Goal: Task Accomplishment & Management: Use online tool/utility

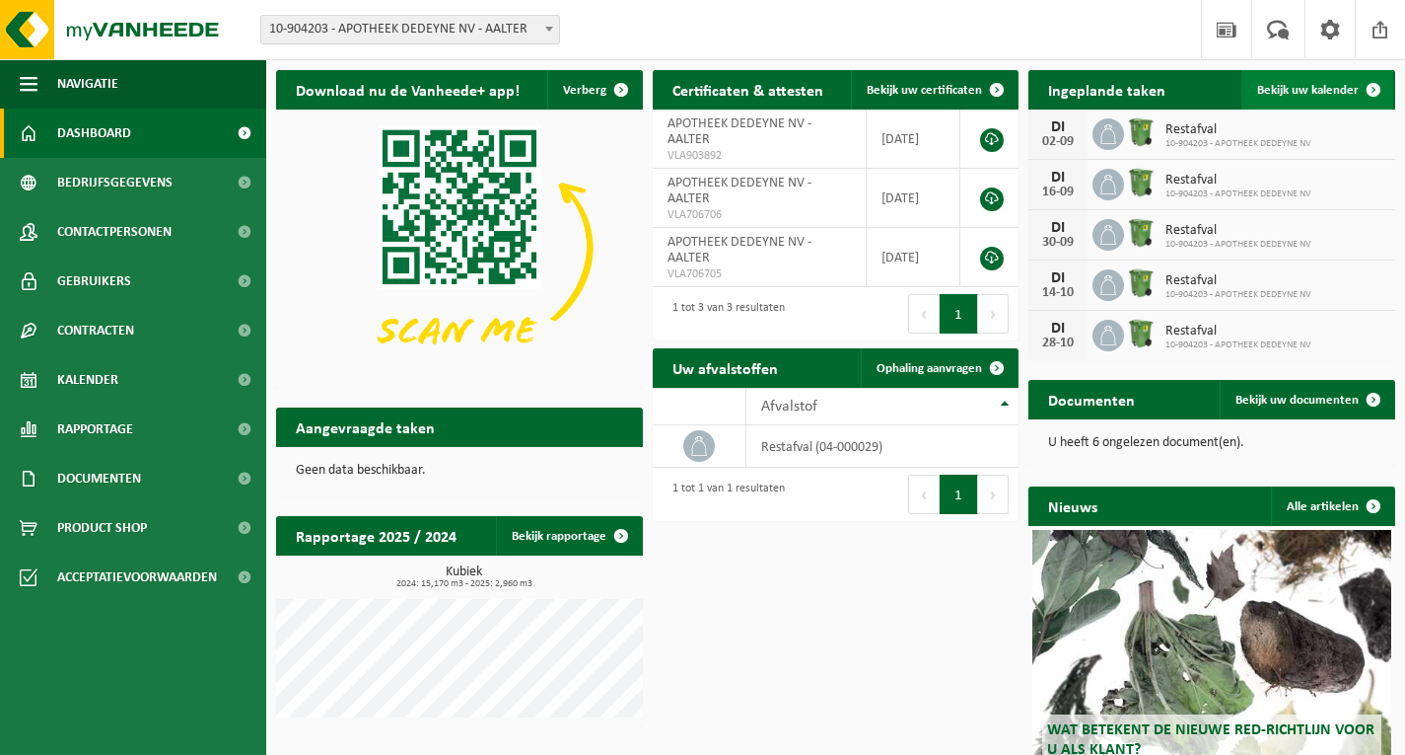
click at [1300, 84] on span "Bekijk uw kalender" at bounding box center [1309, 90] width 102 height 13
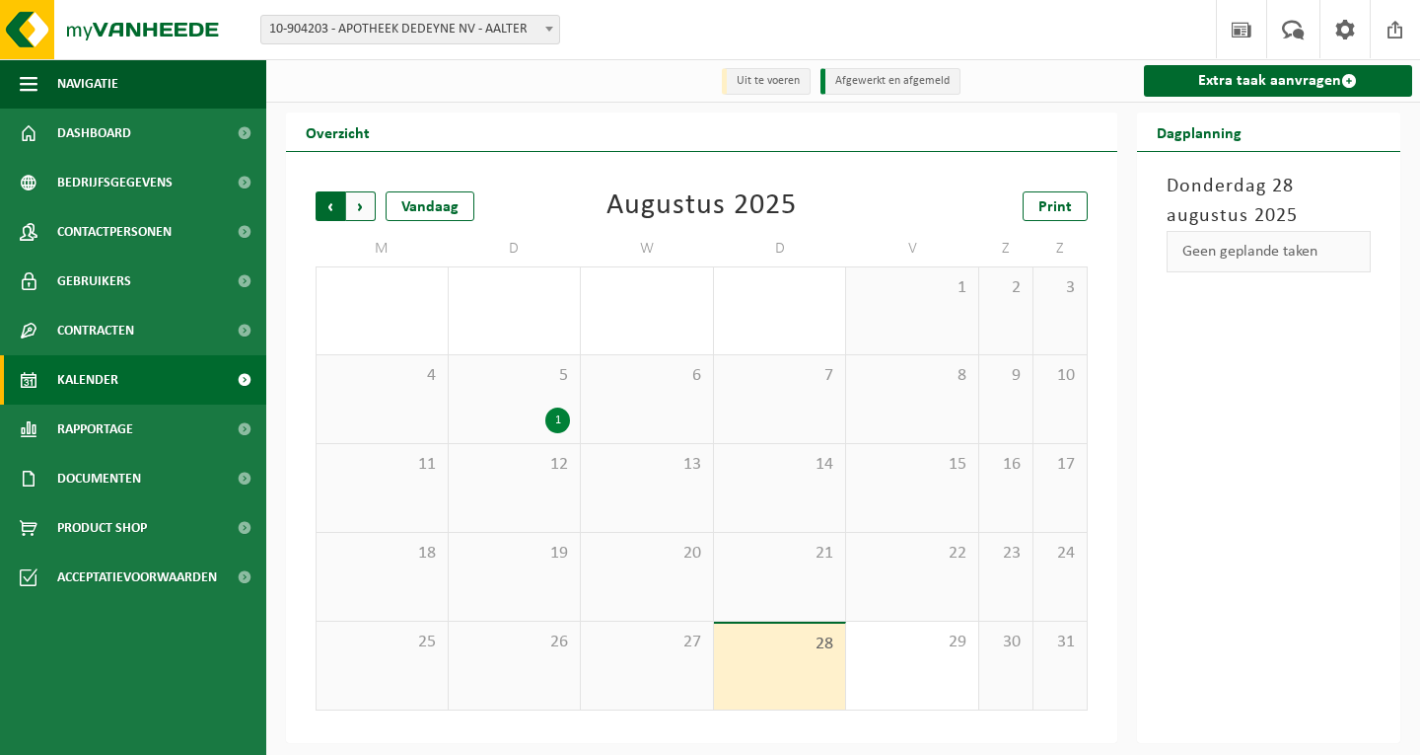
click at [360, 197] on span "Volgende" at bounding box center [361, 206] width 30 height 30
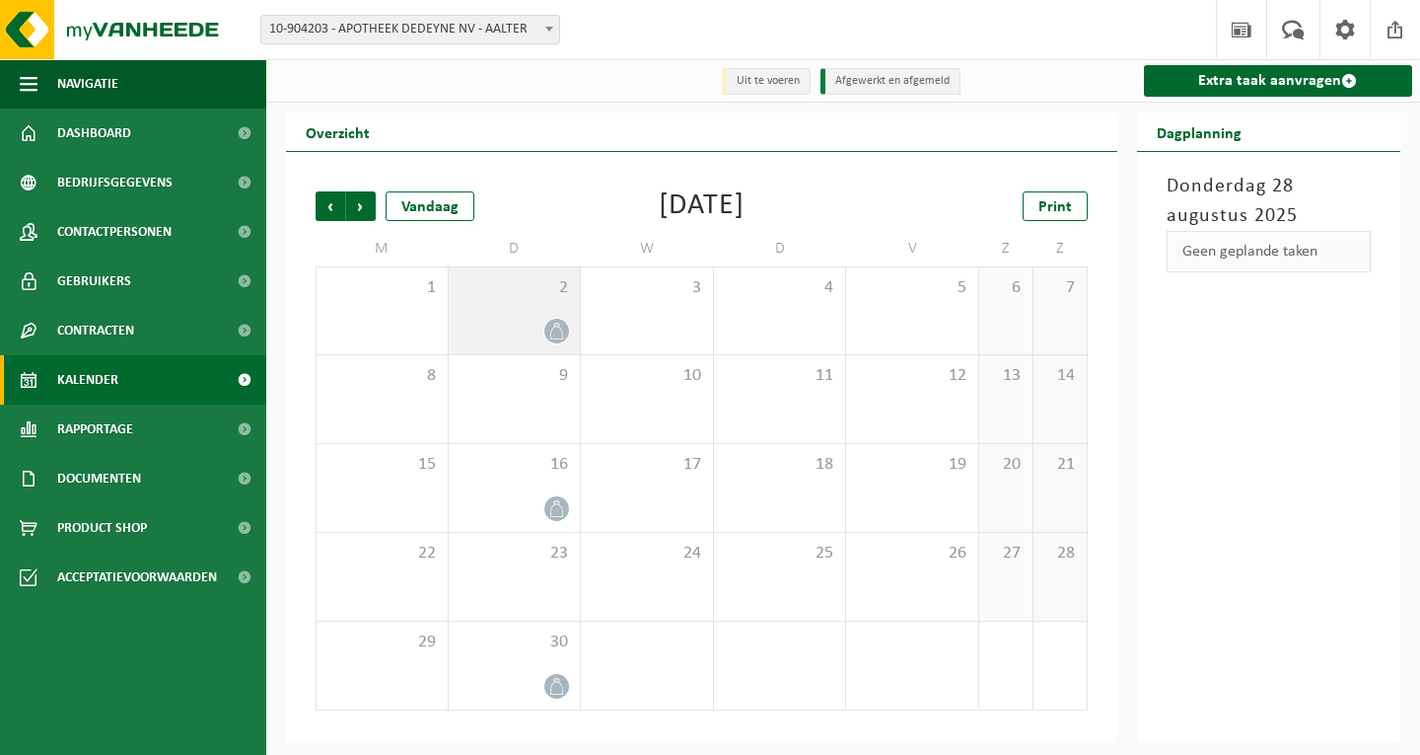
click at [532, 313] on div "2" at bounding box center [515, 310] width 132 height 87
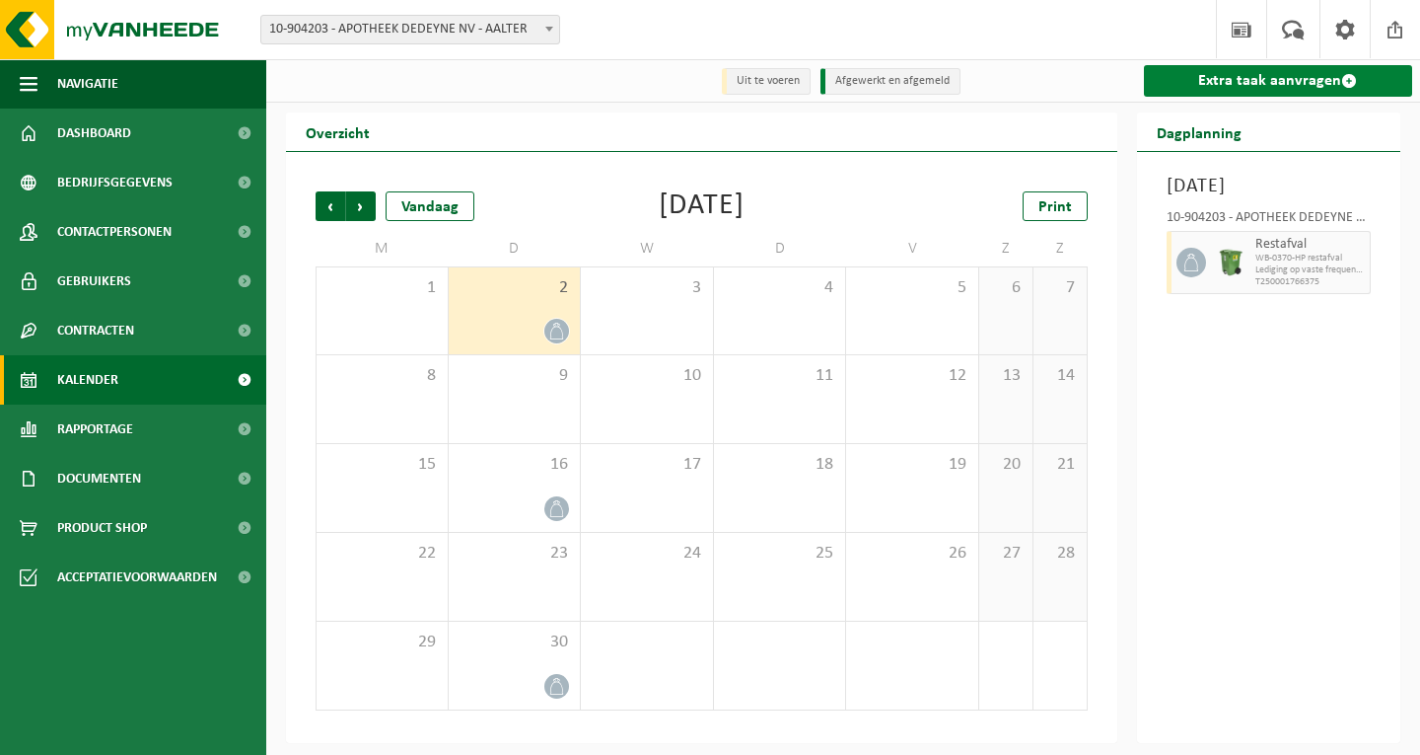
click at [1211, 81] on link "Extra taak aanvragen" at bounding box center [1278, 81] width 269 height 32
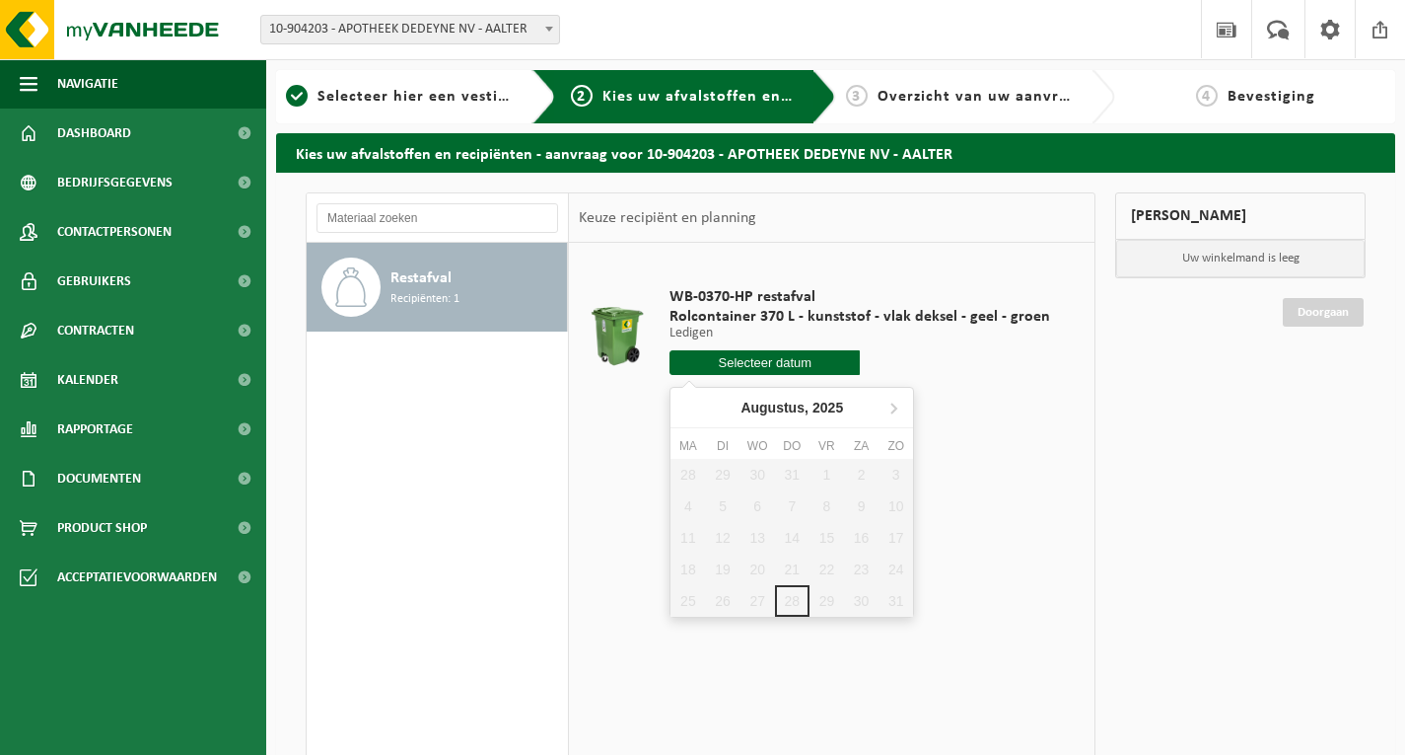
click at [818, 361] on input "text" at bounding box center [765, 362] width 190 height 25
click at [889, 406] on icon at bounding box center [894, 408] width 32 height 32
click at [492, 282] on div "Restafval Recipiënten: 1" at bounding box center [477, 286] width 172 height 59
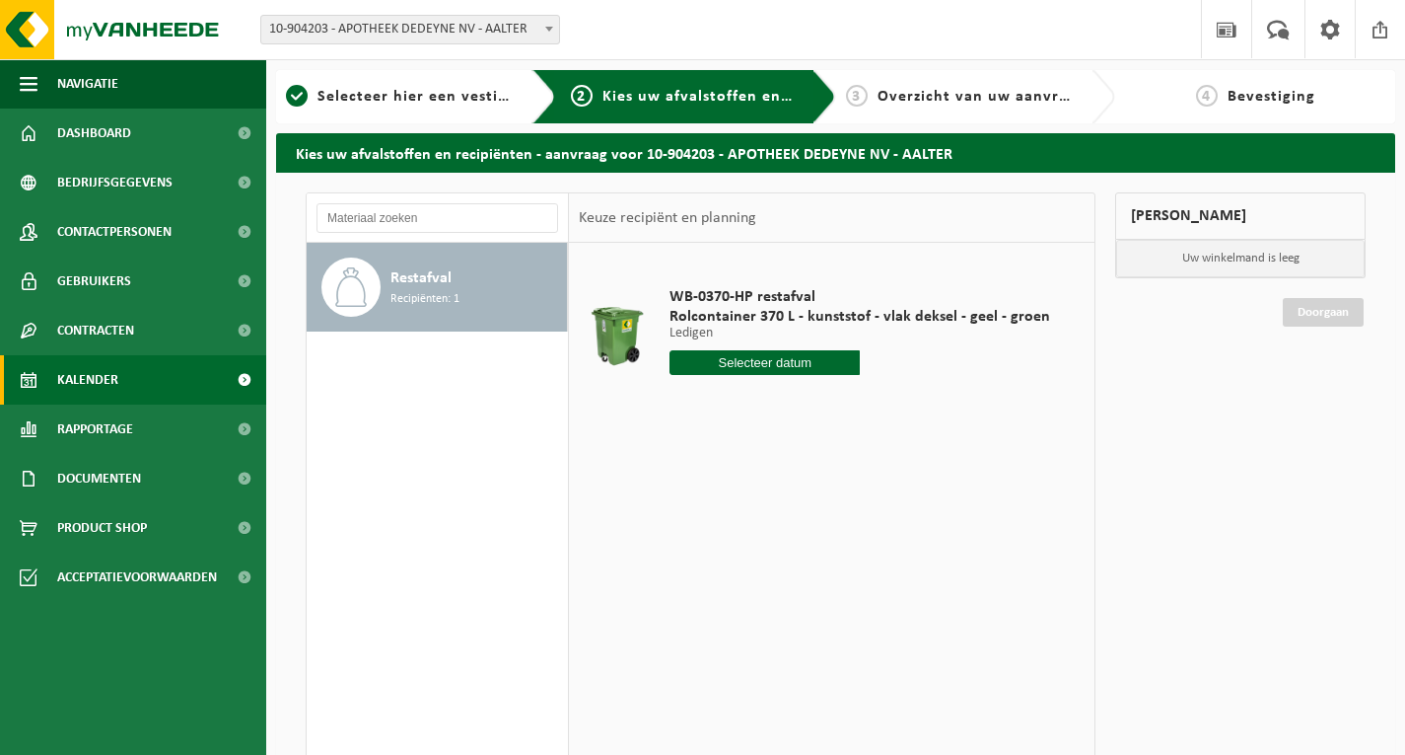
click at [116, 369] on span "Kalender" at bounding box center [87, 379] width 61 height 49
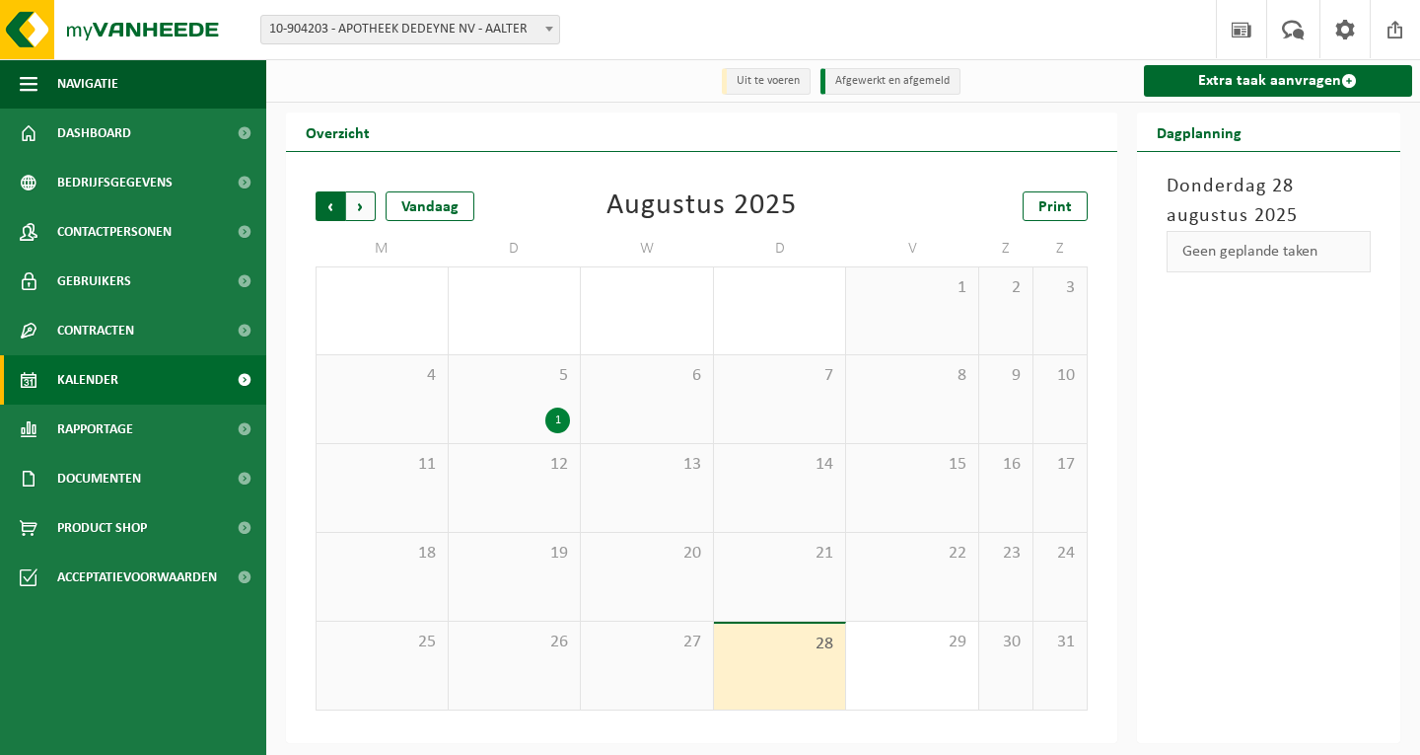
click at [364, 204] on span "Volgende" at bounding box center [361, 206] width 30 height 30
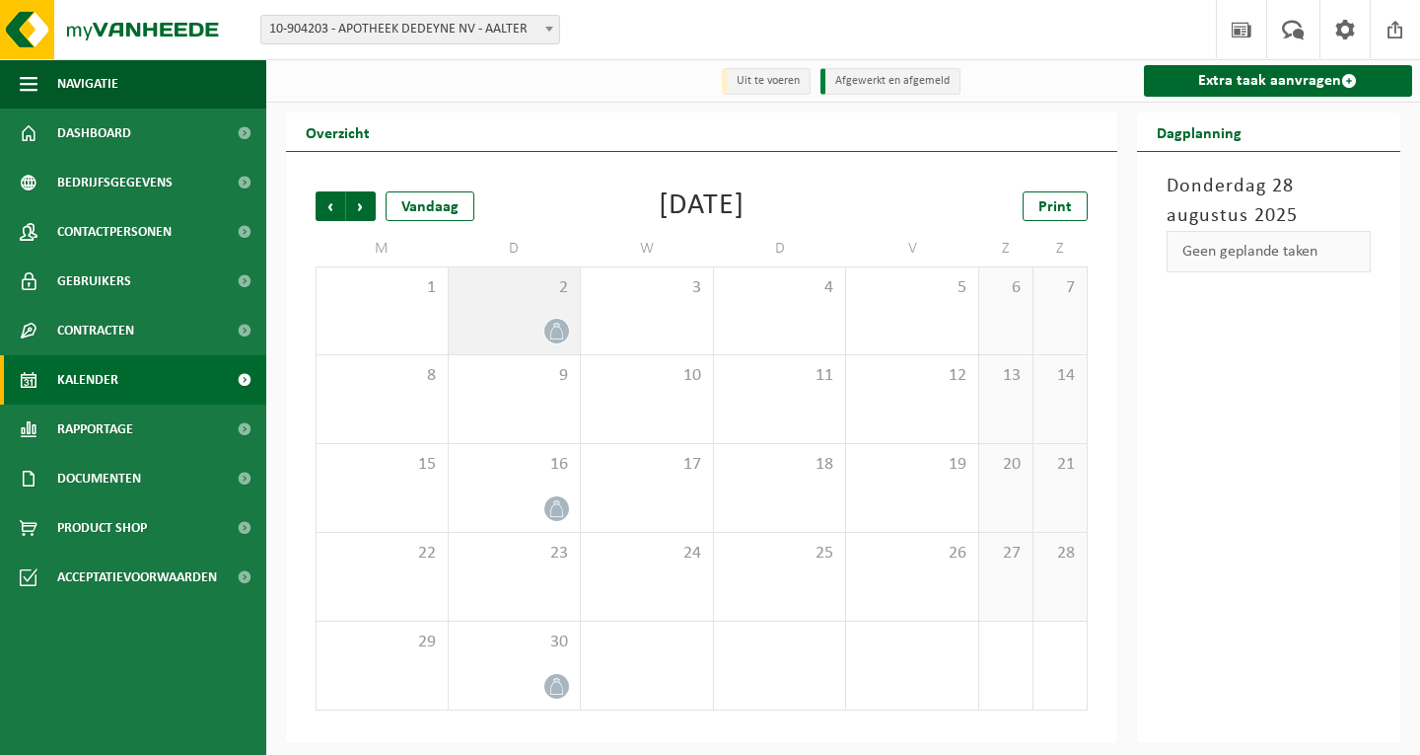
click at [562, 328] on icon at bounding box center [556, 331] width 17 height 17
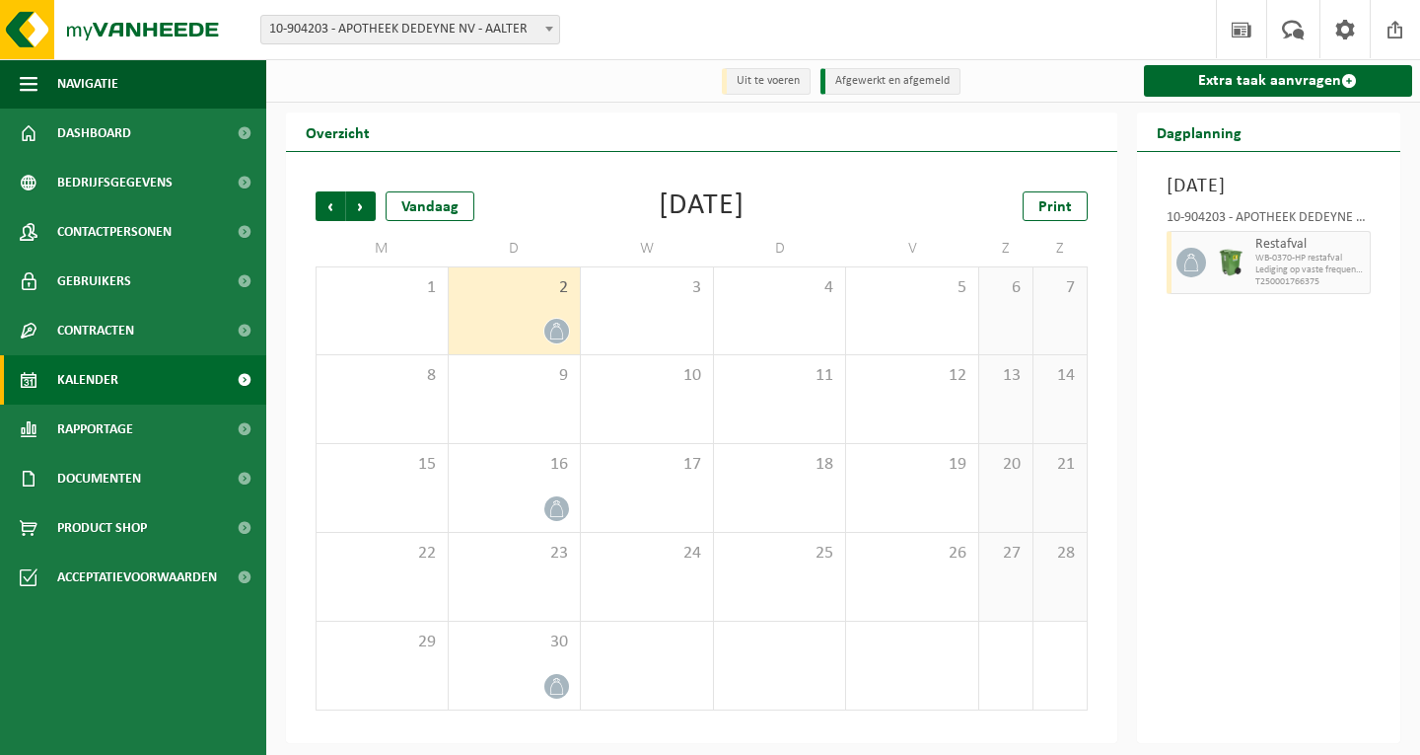
click at [1260, 571] on div "Dinsdag 2 september 2025 10-904203 - APOTHEEK DEDEYNE NV - AALTER Restafval WB-…" at bounding box center [1269, 447] width 264 height 591
click at [564, 324] on icon at bounding box center [556, 331] width 17 height 17
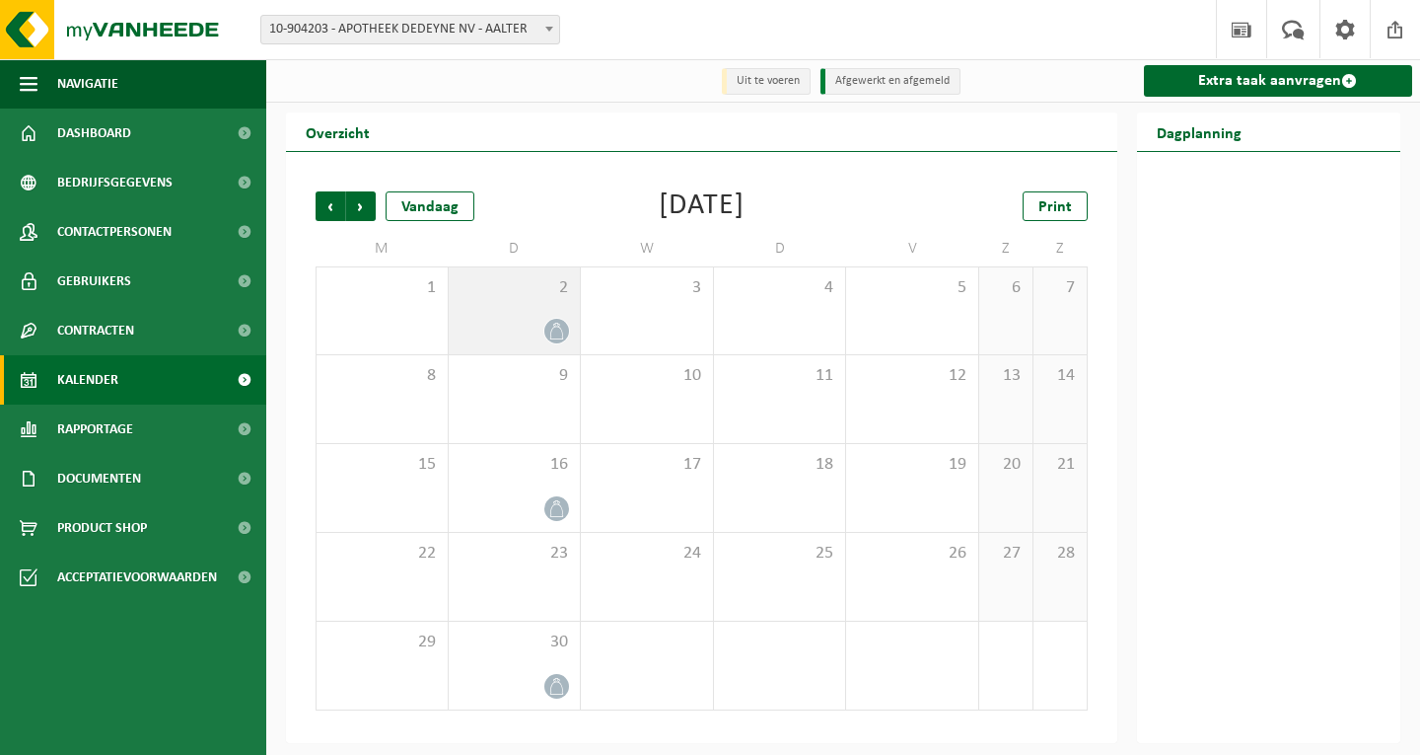
click at [564, 324] on icon at bounding box center [556, 331] width 17 height 17
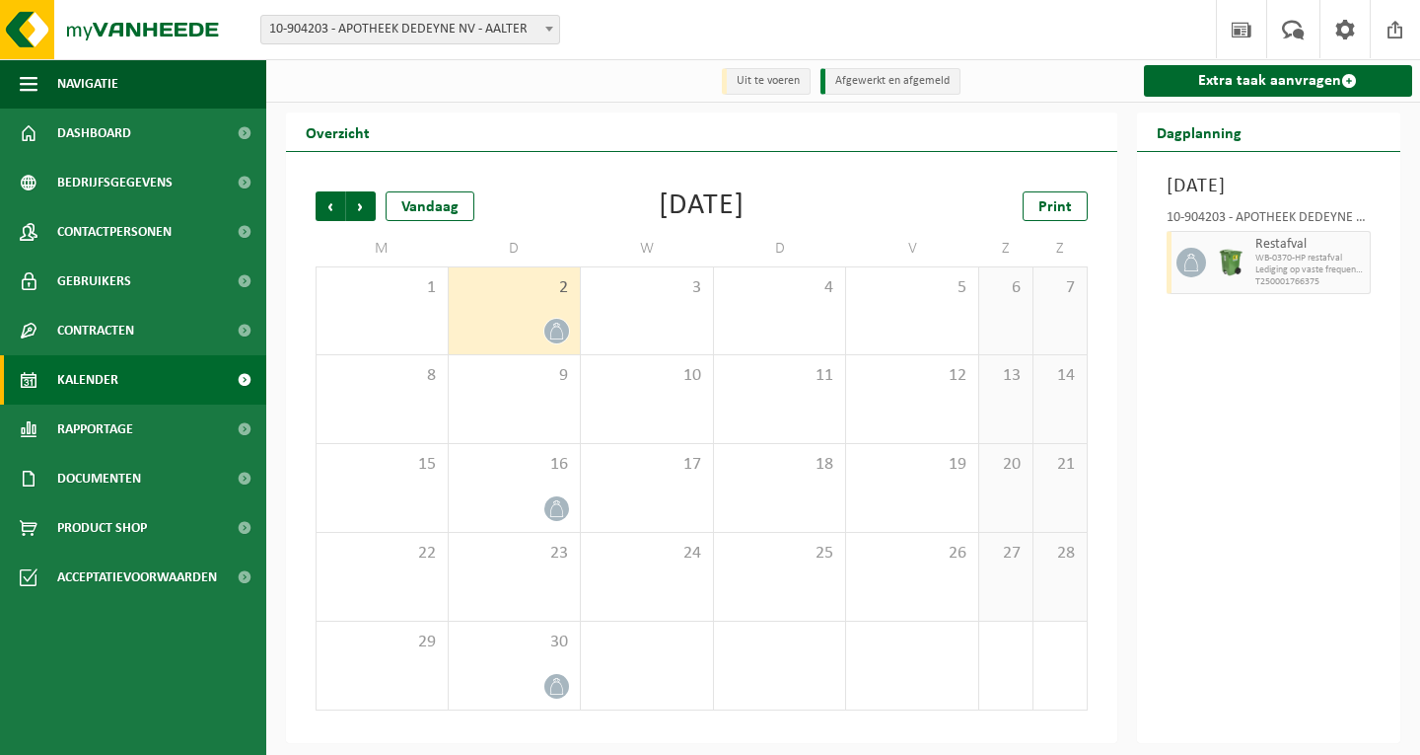
click at [1316, 498] on div "Dinsdag 2 september 2025 10-904203 - APOTHEEK DEDEYNE NV - AALTER Restafval WB-…" at bounding box center [1269, 447] width 264 height 591
click at [558, 309] on div "2" at bounding box center [515, 310] width 132 height 87
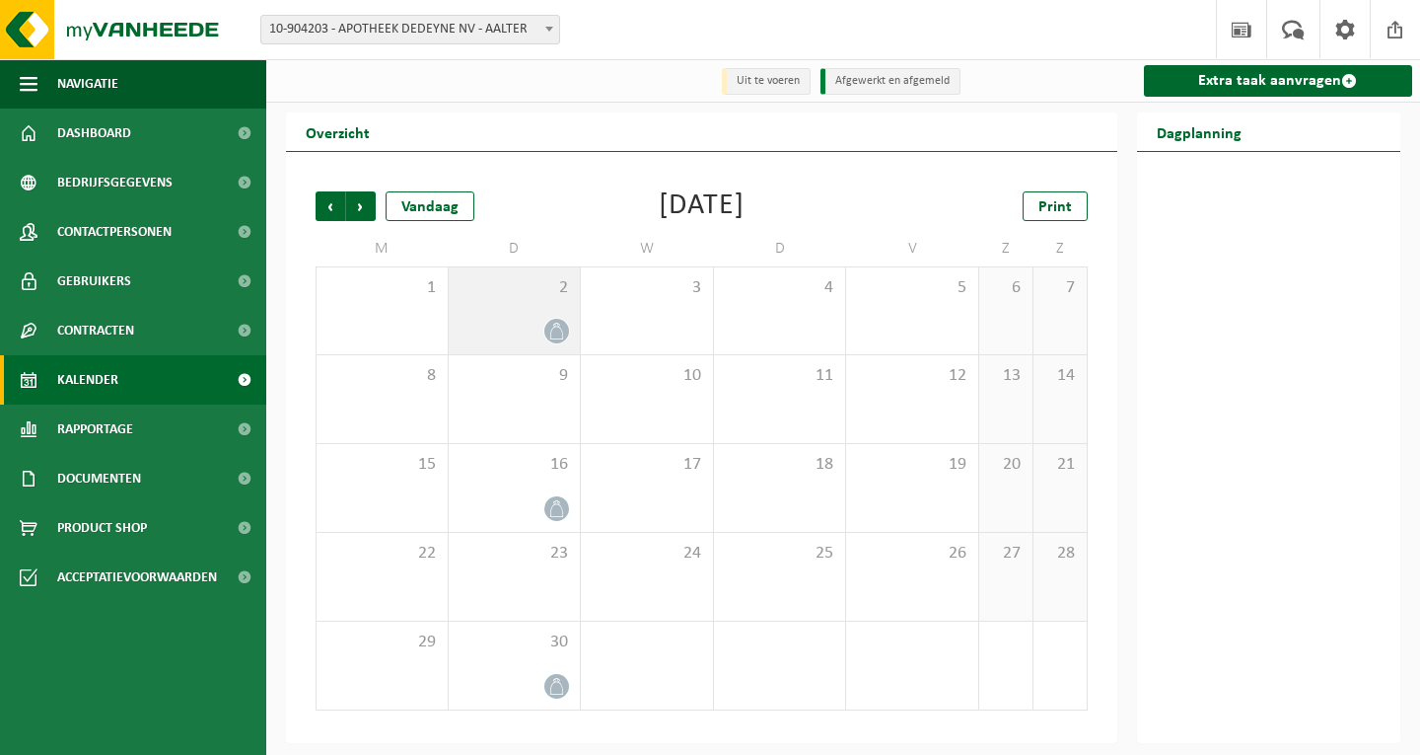
click at [558, 309] on div "2" at bounding box center [515, 310] width 132 height 87
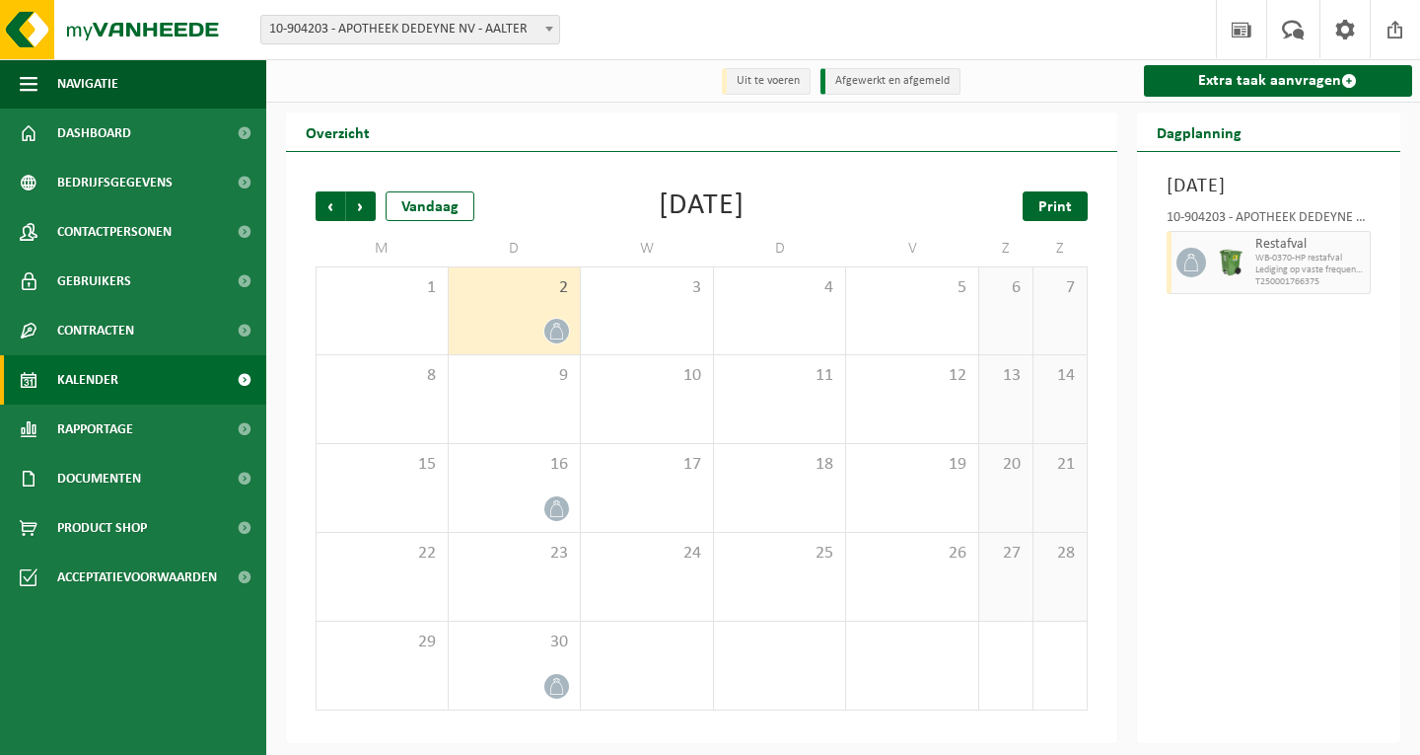
click at [1050, 199] on span "Print" at bounding box center [1056, 207] width 34 height 16
